Goal: Task Accomplishment & Management: Use online tool/utility

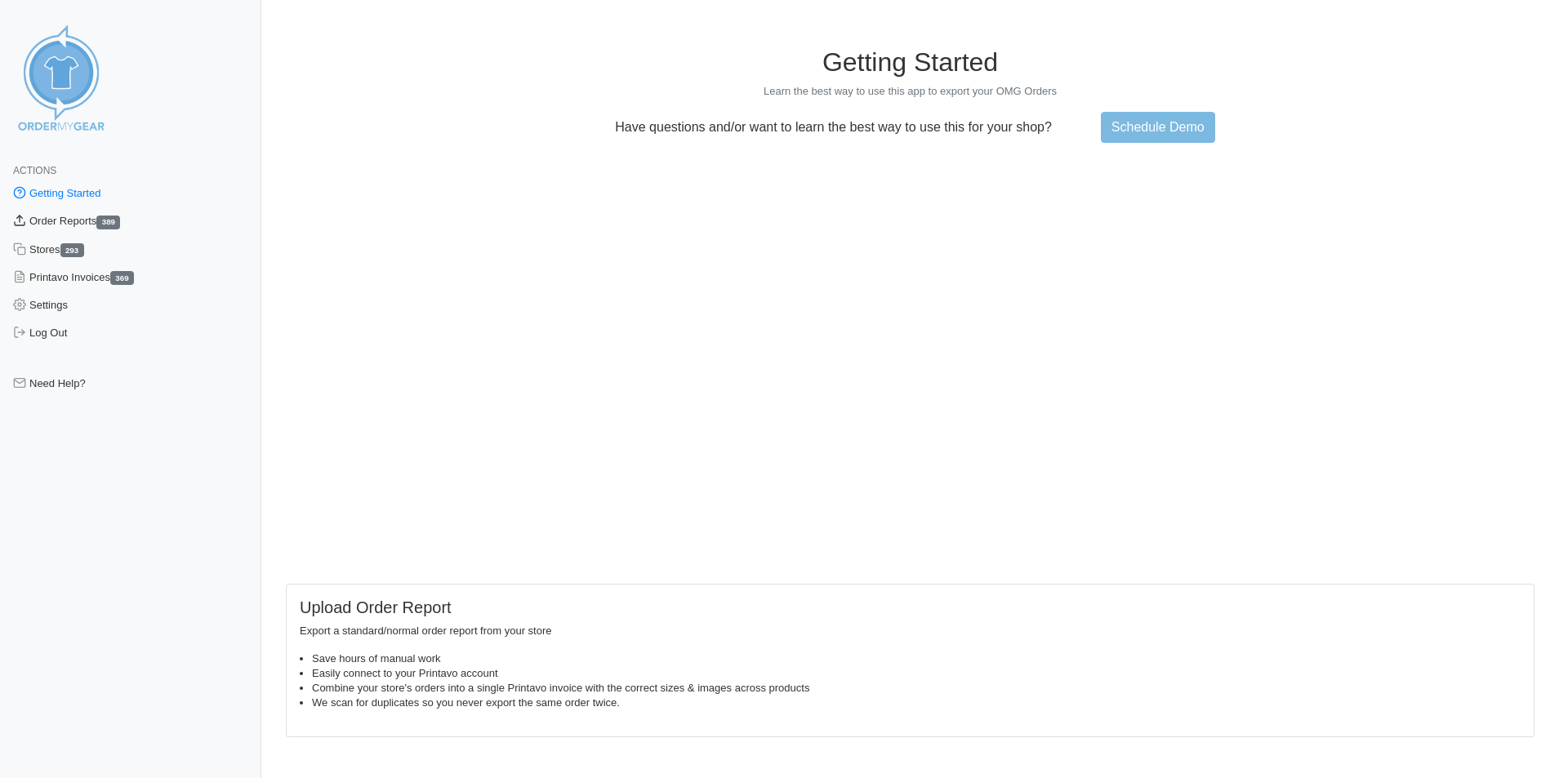
click at [90, 224] on link "Order Reports 389" at bounding box center [130, 221] width 261 height 28
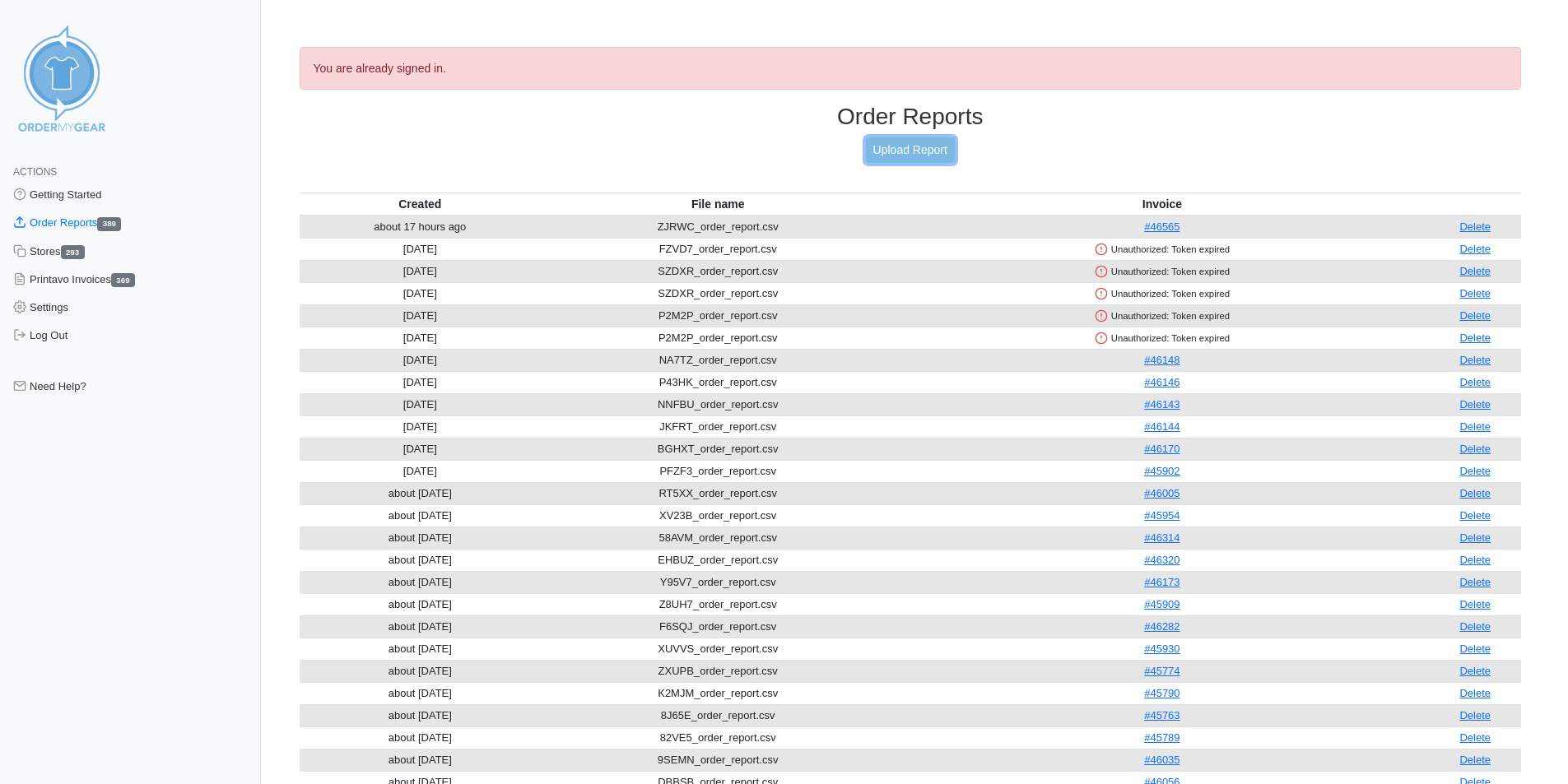
click at [903, 153] on link "Upload Report" at bounding box center [910, 150] width 88 height 26
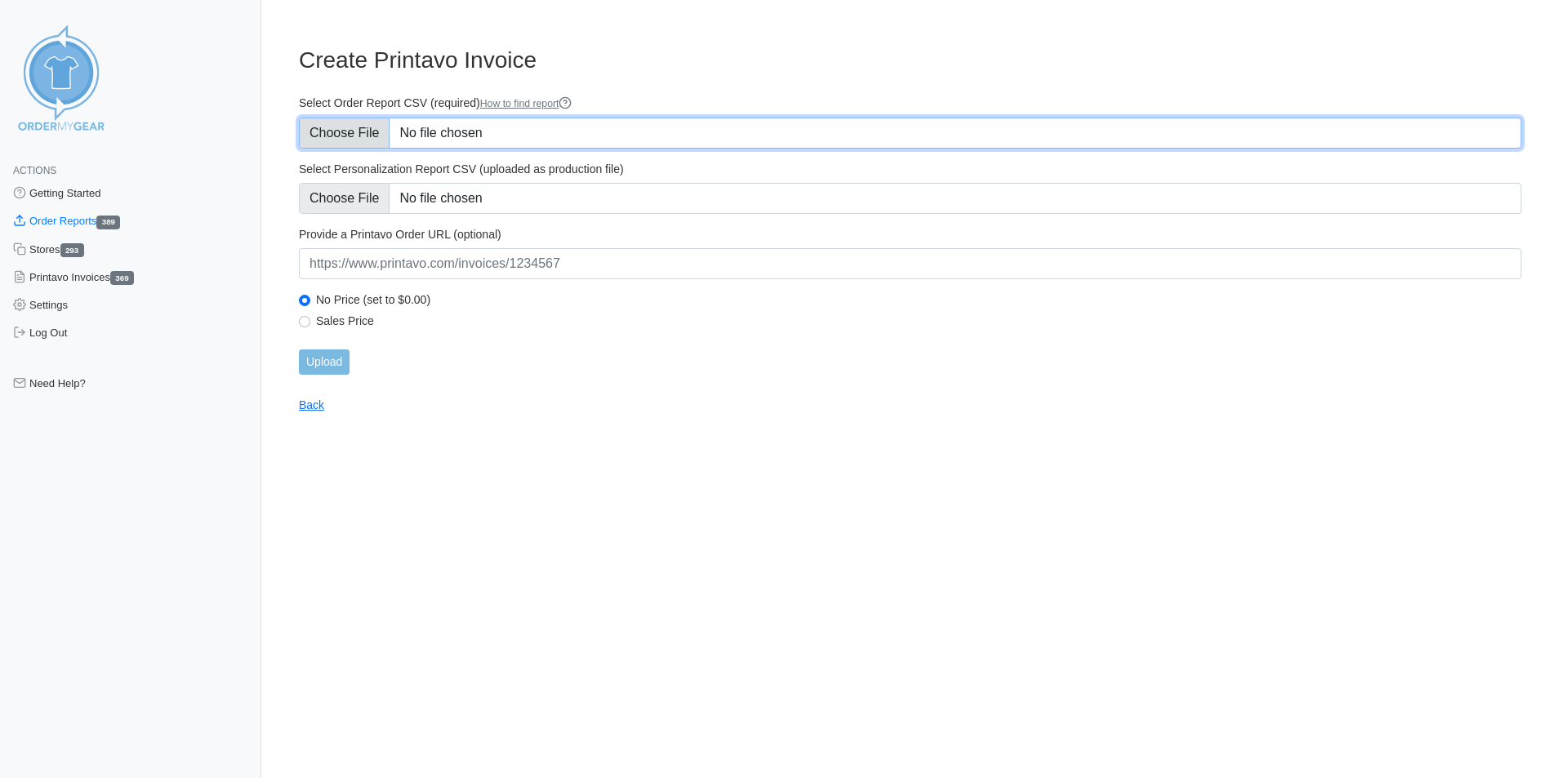
click at [365, 132] on input "Select Order Report CSV (required) How to find report" at bounding box center [909, 133] width 1222 height 31
type input "C:\fakepath\JAK75_order_report.csv"
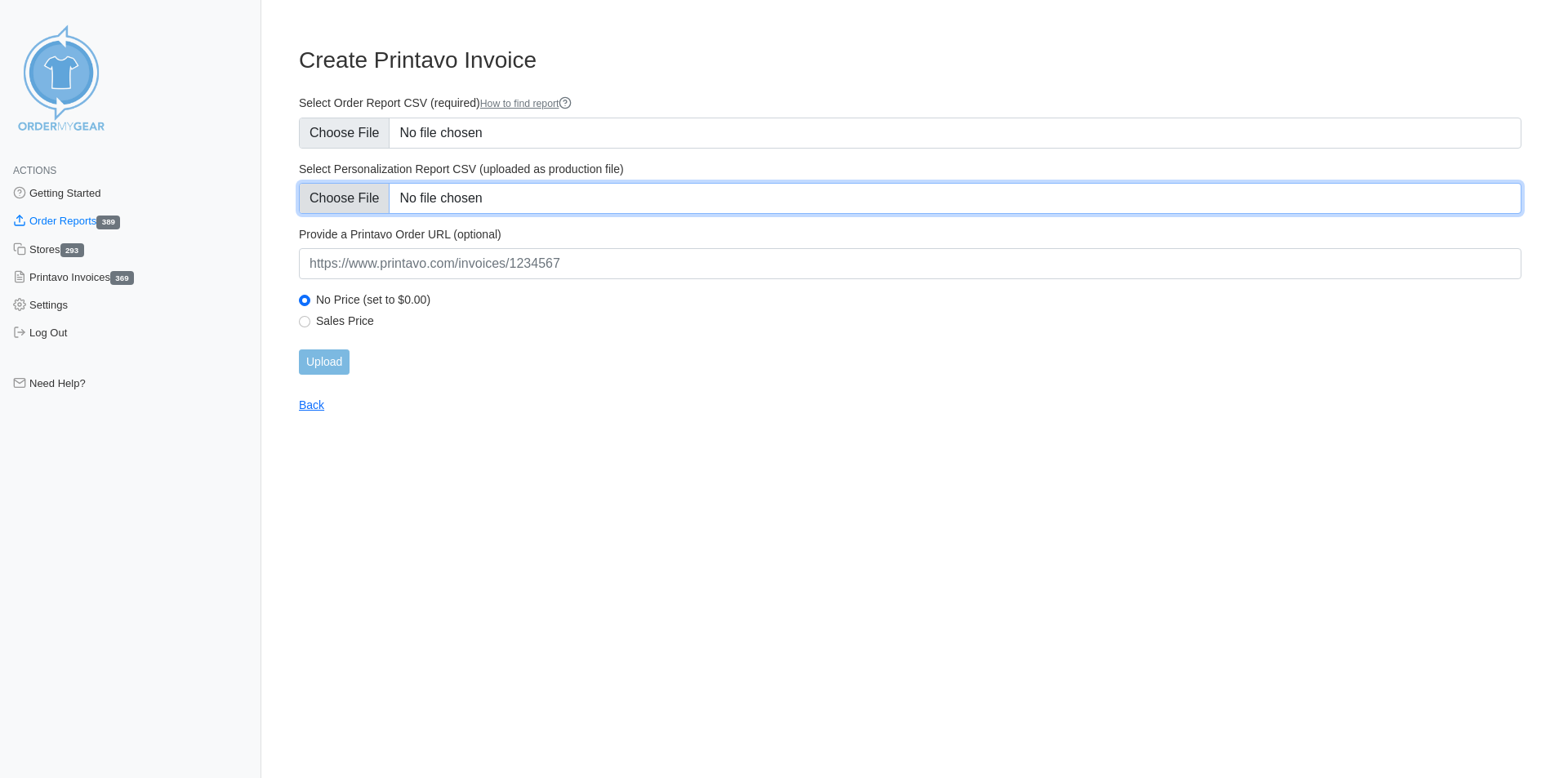
click at [365, 206] on input "Select Personalization Report CSV (uploaded as production file)" at bounding box center [909, 198] width 1222 height 31
type input "C:\fakepath\JAK75_personalization_report.csv"
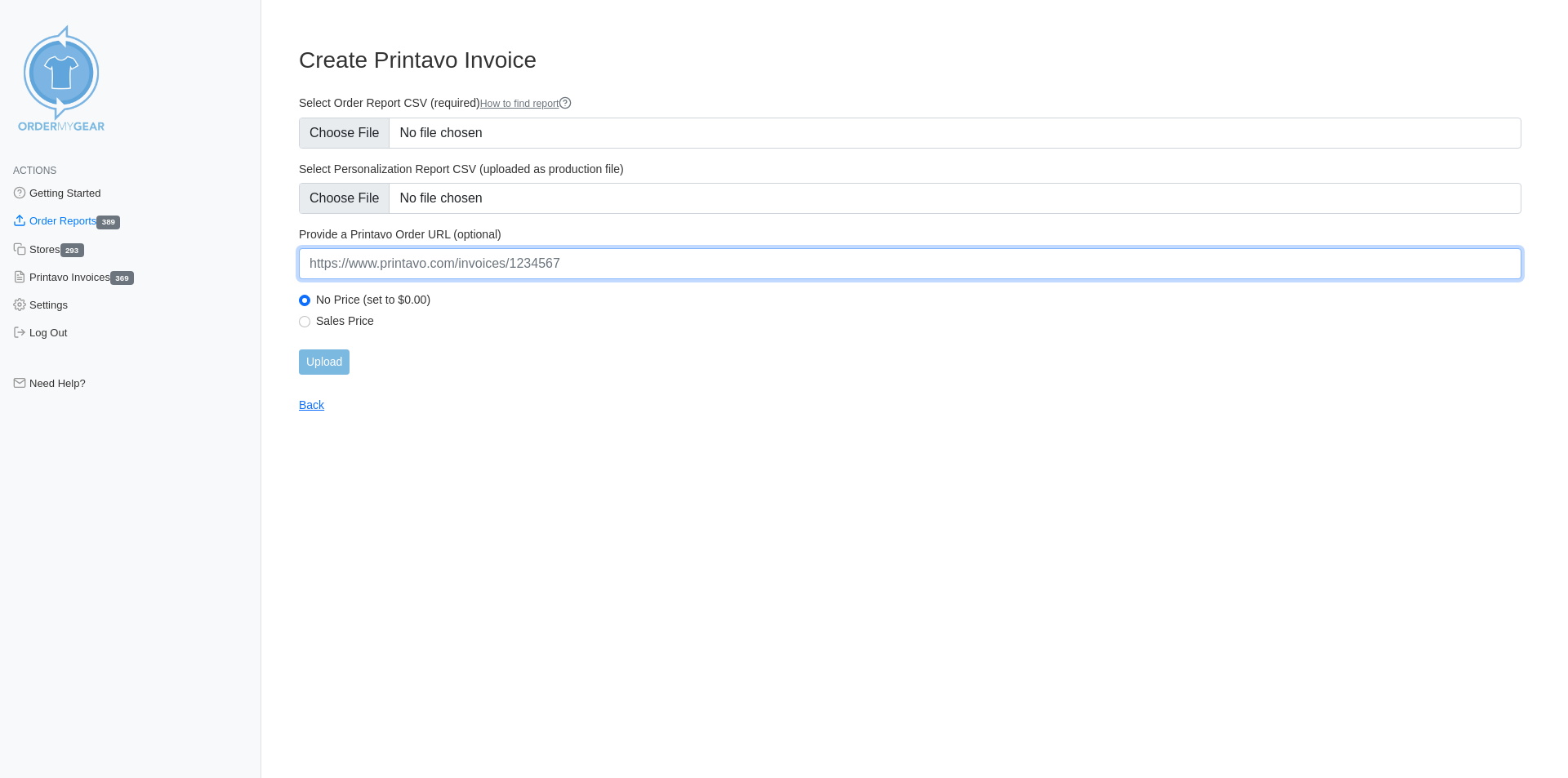
click at [467, 266] on input "url" at bounding box center [909, 263] width 1222 height 31
paste input "https://www.printavo.com/invoices/19625925"
type input "https://www.printavo.com/invoices/19625925"
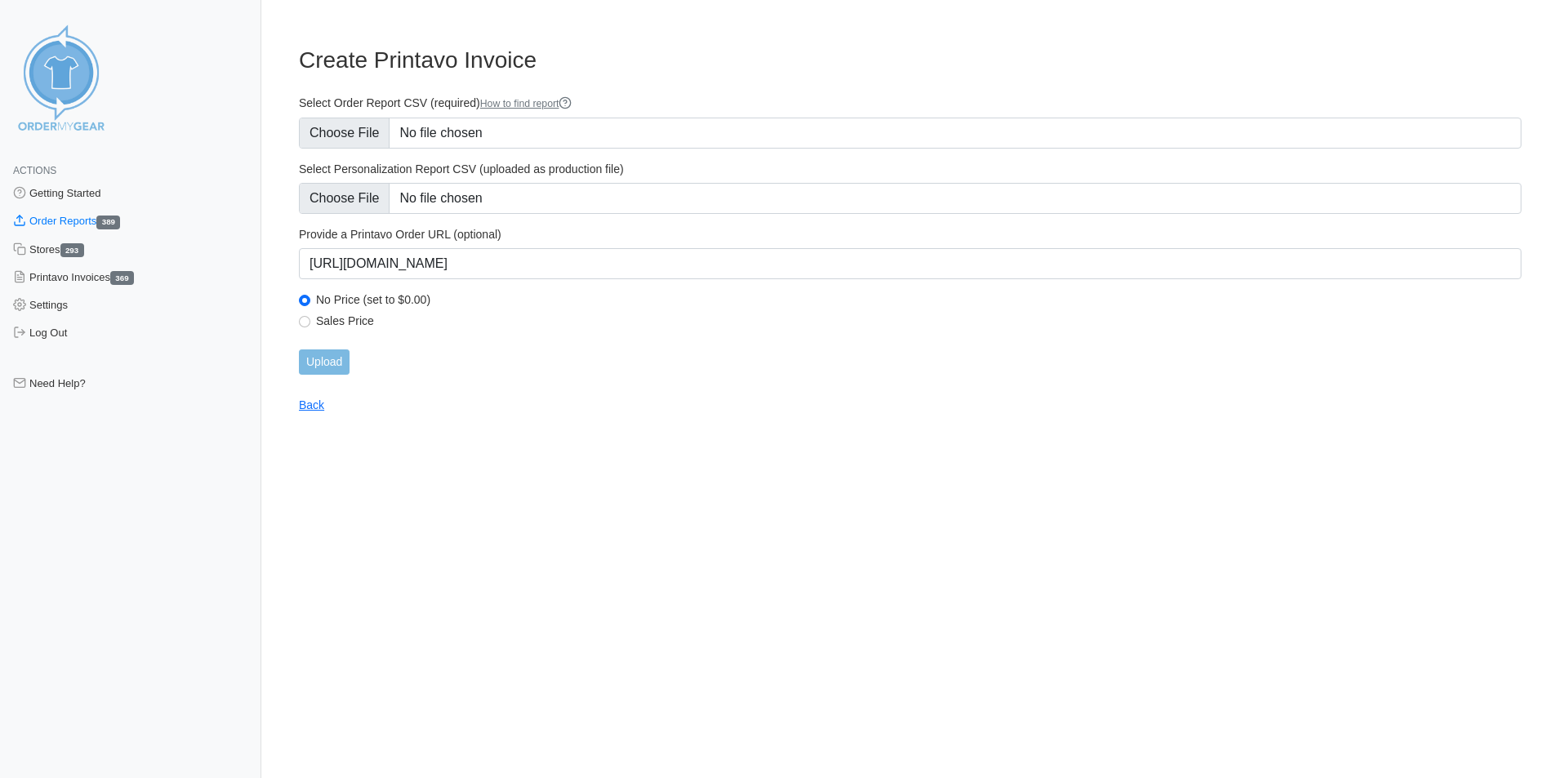
drag, startPoint x: 433, startPoint y: 393, endPoint x: 385, endPoint y: 363, distance: 56.6
click at [432, 394] on main "Create Printavo Invoice Select Order Report CSV (required) How to find report S…" at bounding box center [910, 220] width 1261 height 385
click at [339, 365] on input "Upload" at bounding box center [324, 362] width 51 height 25
